Goal: Task Accomplishment & Management: Use online tool/utility

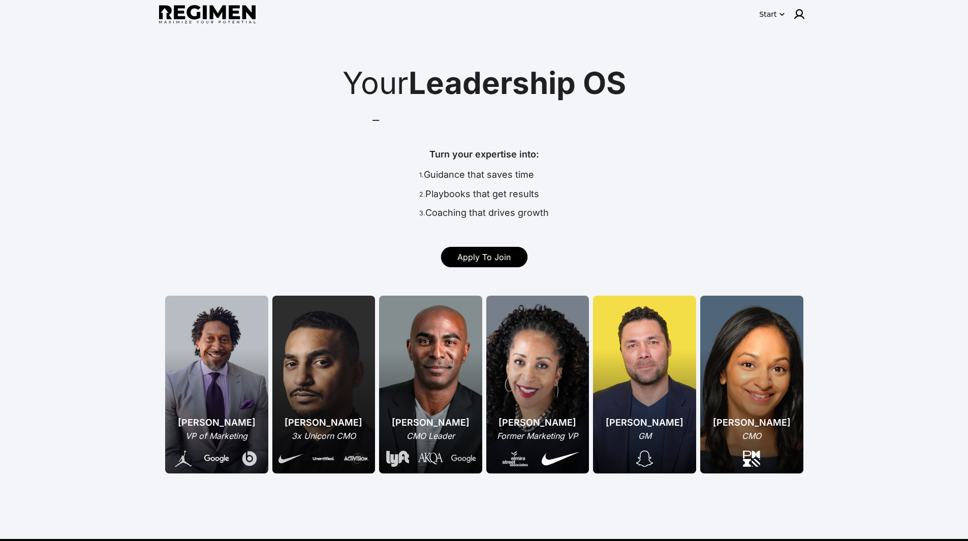
drag, startPoint x: 624, startPoint y: 223, endPoint x: 573, endPoint y: 214, distance: 51.7
click at [573, 214] on div "Turn your expertise into: 1. Guidance that saves time 2. Playbooks that get res…" at bounding box center [484, 185] width 643 height 77
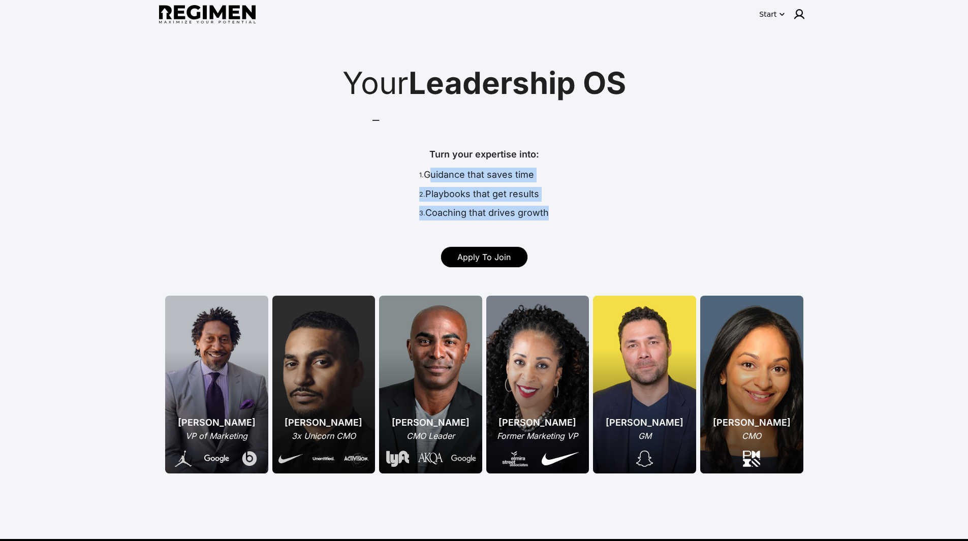
drag, startPoint x: 573, startPoint y: 214, endPoint x: 450, endPoint y: 179, distance: 127.3
click at [450, 179] on div "Turn your expertise into: 1. Guidance that saves time 2. Playbooks that get res…" at bounding box center [484, 185] width 643 height 77
click at [450, 179] on div "1. Guidance that saves time" at bounding box center [484, 177] width 130 height 19
drag, startPoint x: 450, startPoint y: 179, endPoint x: 581, endPoint y: 207, distance: 133.5
click at [581, 207] on div "Turn your expertise into: 1. Guidance that saves time 2. Playbooks that get res…" at bounding box center [484, 185] width 643 height 77
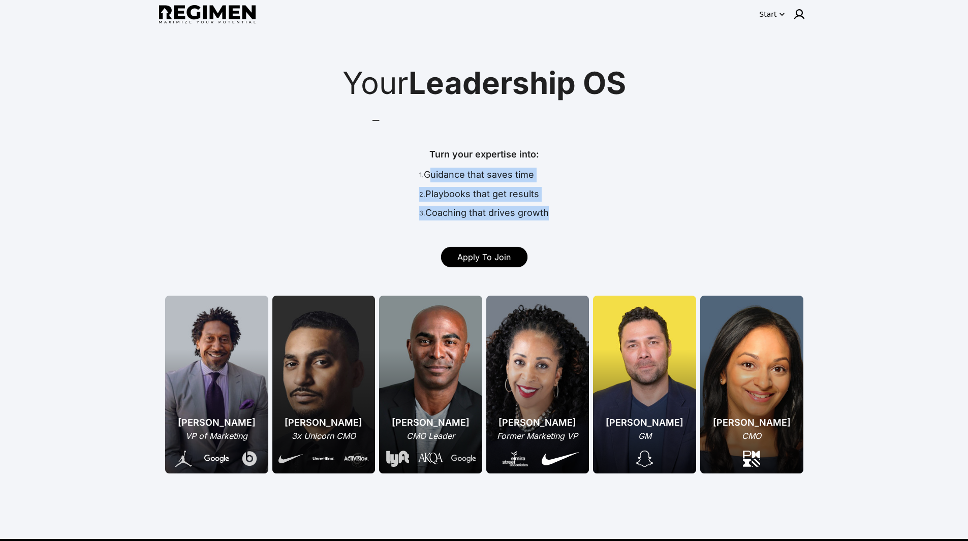
click at [581, 207] on div "Turn your expertise into: 1. Guidance that saves time 2. Playbooks that get res…" at bounding box center [484, 185] width 643 height 77
drag, startPoint x: 581, startPoint y: 207, endPoint x: 468, endPoint y: 174, distance: 118.2
click at [468, 174] on div "Turn your expertise into: 1. Guidance that saves time 2. Playbooks that get res…" at bounding box center [484, 185] width 643 height 77
click at [468, 174] on div "1. Guidance that saves time" at bounding box center [484, 177] width 130 height 19
drag, startPoint x: 468, startPoint y: 174, endPoint x: 601, endPoint y: 214, distance: 139.5
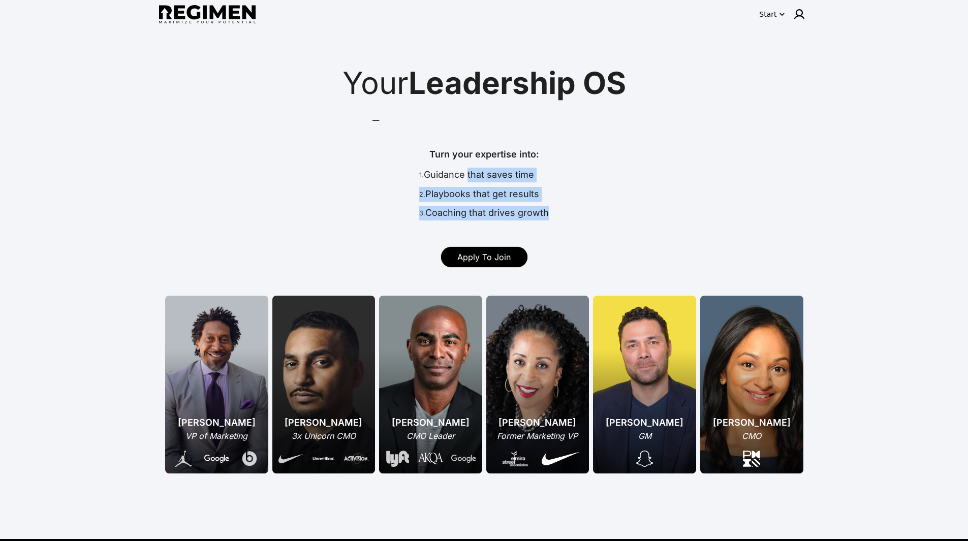
click at [601, 214] on div "Turn your expertise into: 1. Guidance that saves time 2. Playbooks that get res…" at bounding box center [484, 185] width 643 height 77
drag, startPoint x: 601, startPoint y: 214, endPoint x: 448, endPoint y: 162, distance: 161.6
click at [448, 162] on div "Turn your expertise into: 1. Guidance that saves time 2. Playbooks that get res…" at bounding box center [484, 185] width 643 height 77
click at [557, 197] on div "Turn your expertise into: 1. Guidance that saves time 2. Playbooks that get res…" at bounding box center [484, 185] width 643 height 77
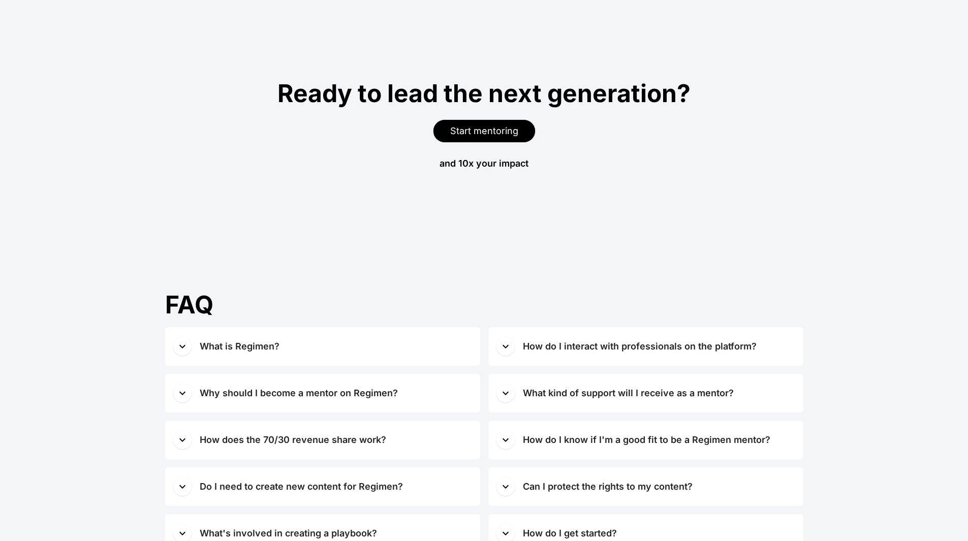
scroll to position [4661, 0]
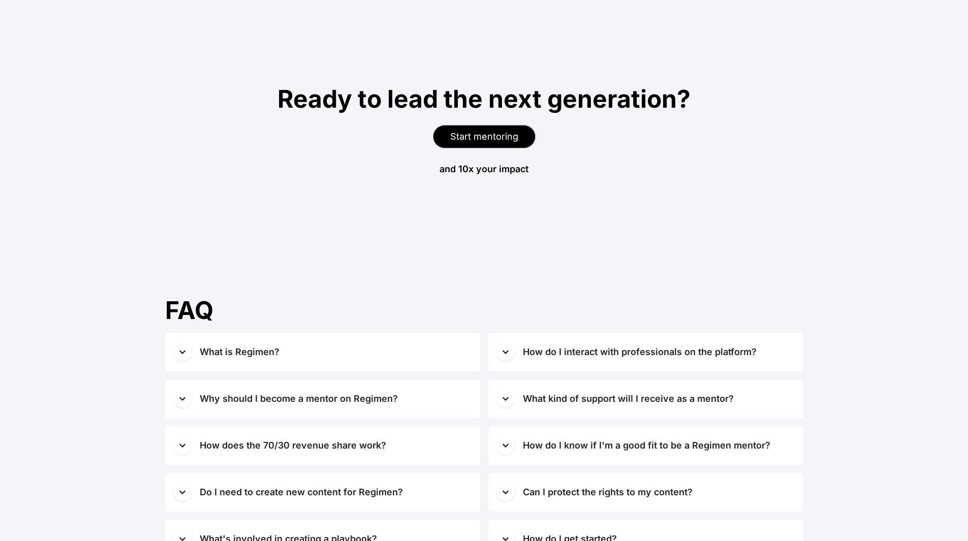
click at [509, 132] on span "Start mentoring" at bounding box center [484, 136] width 68 height 11
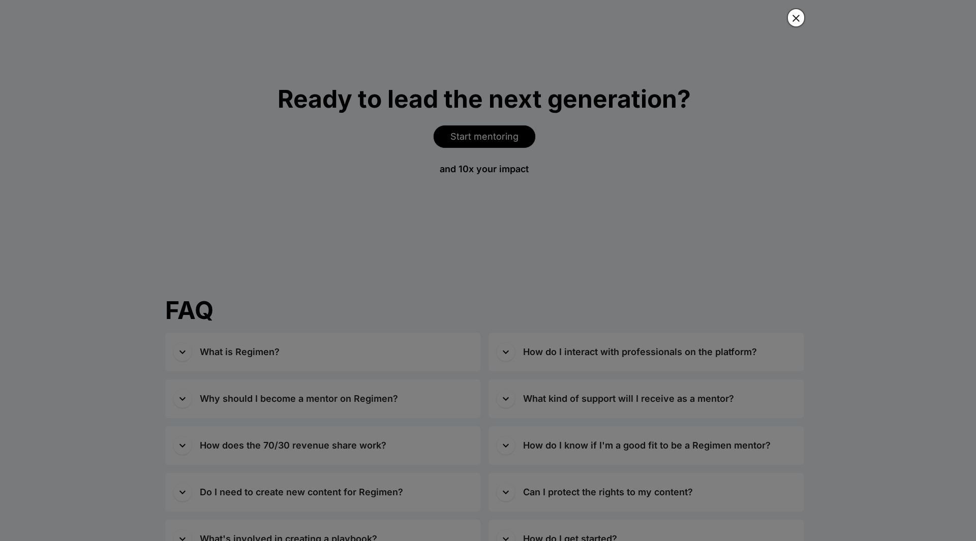
click at [792, 16] on icon "button" at bounding box center [796, 18] width 12 height 12
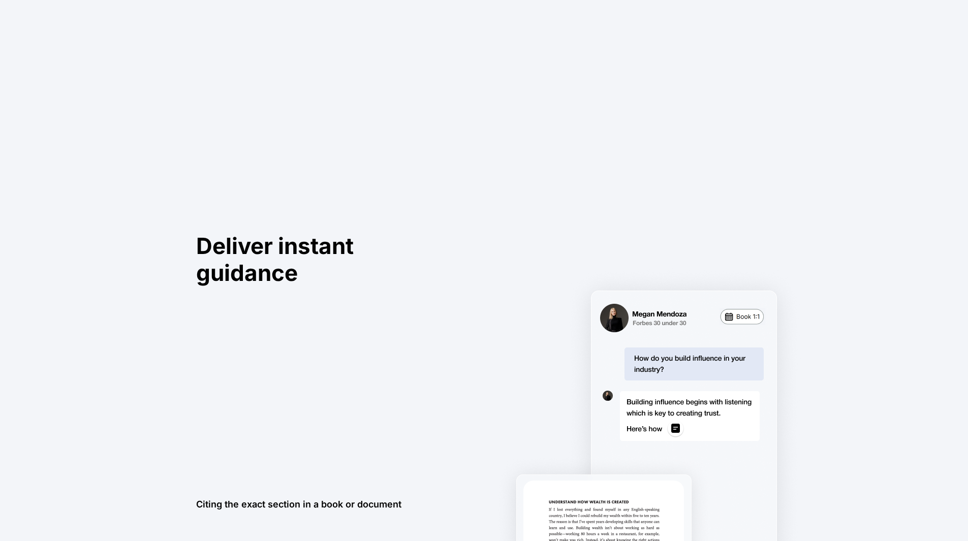
scroll to position [0, 0]
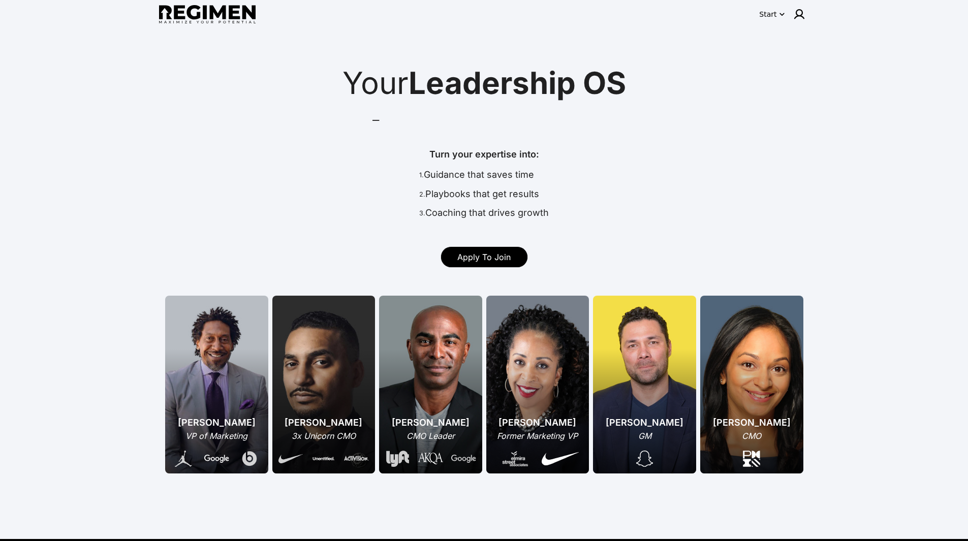
drag, startPoint x: 574, startPoint y: 469, endPoint x: 680, endPoint y: 124, distance: 360.4
click at [782, 17] on icon "button" at bounding box center [782, 14] width 10 height 10
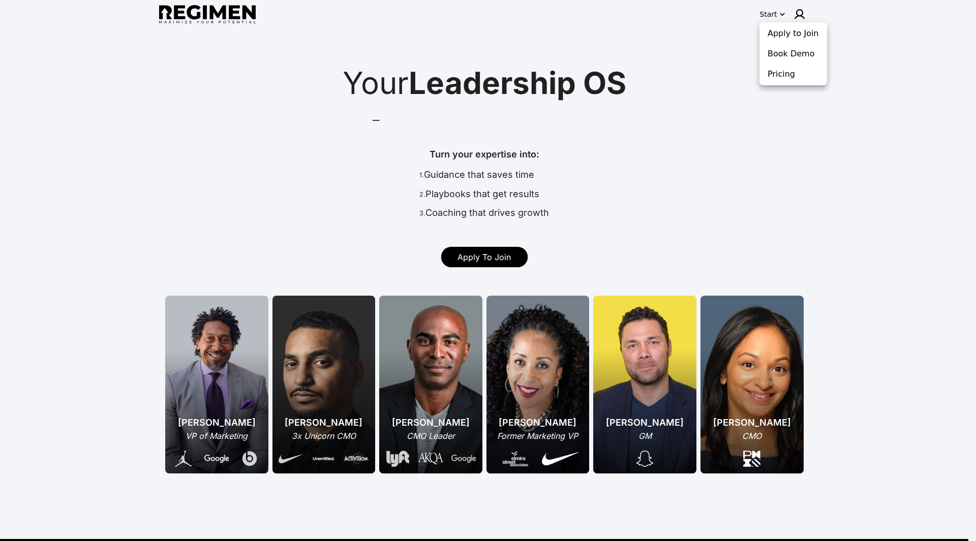
click at [510, 116] on div at bounding box center [488, 270] width 976 height 541
